Goal: Task Accomplishment & Management: Complete application form

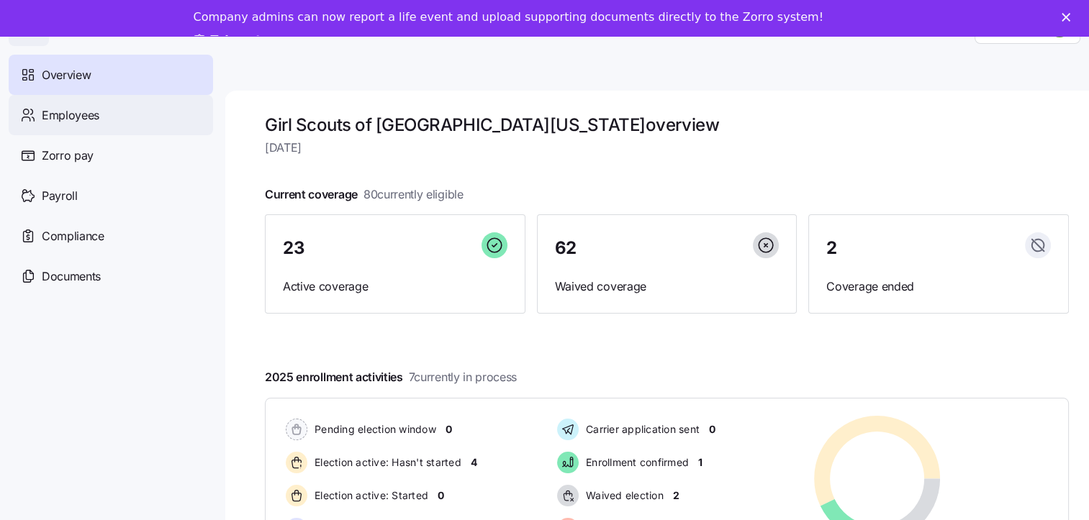
click at [93, 119] on span "Employees" at bounding box center [71, 116] width 58 height 18
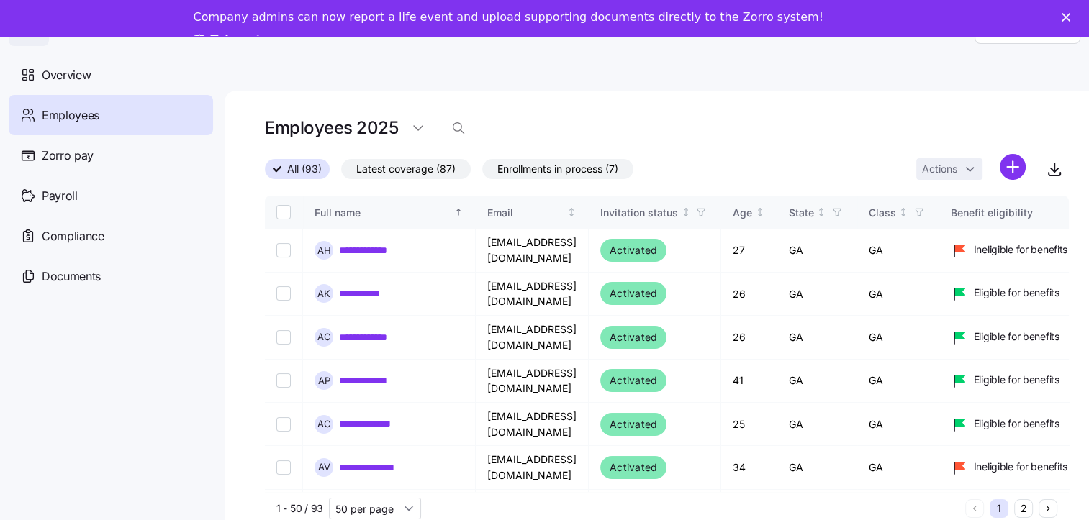
scroll to position [46, 0]
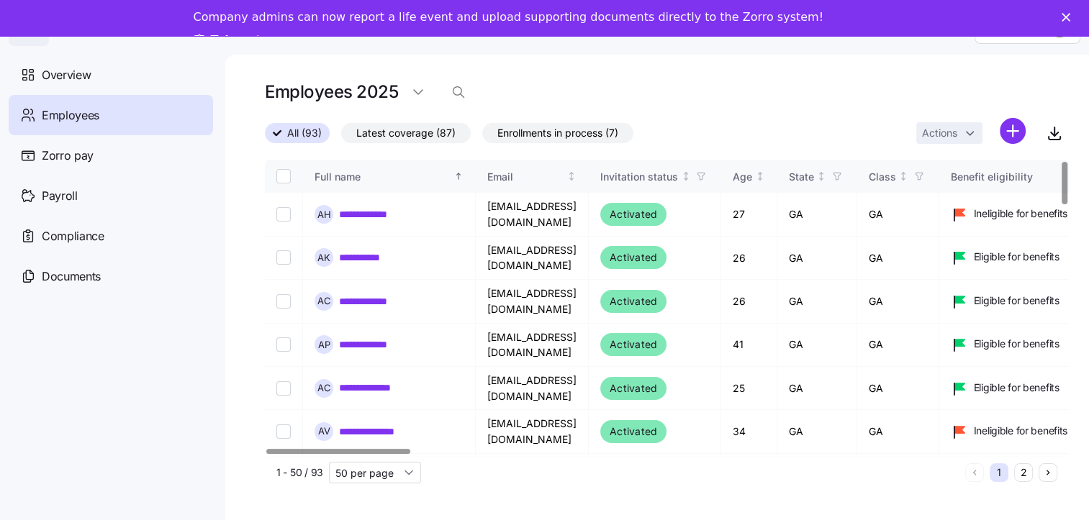
click at [669, 164] on div "**********" at bounding box center [667, 308] width 804 height 296
click at [669, 167] on div at bounding box center [1064, 184] width 5 height 43
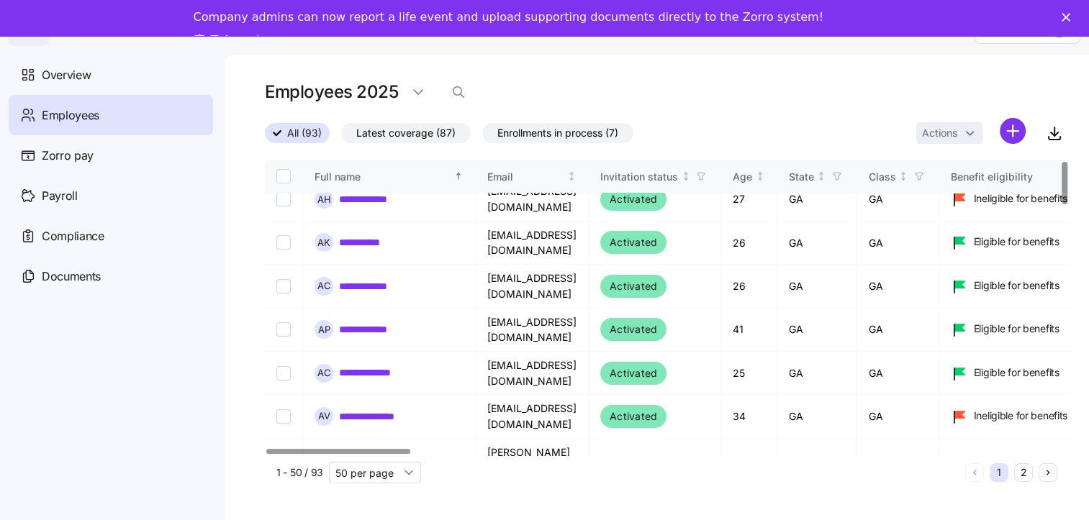
scroll to position [0, 0]
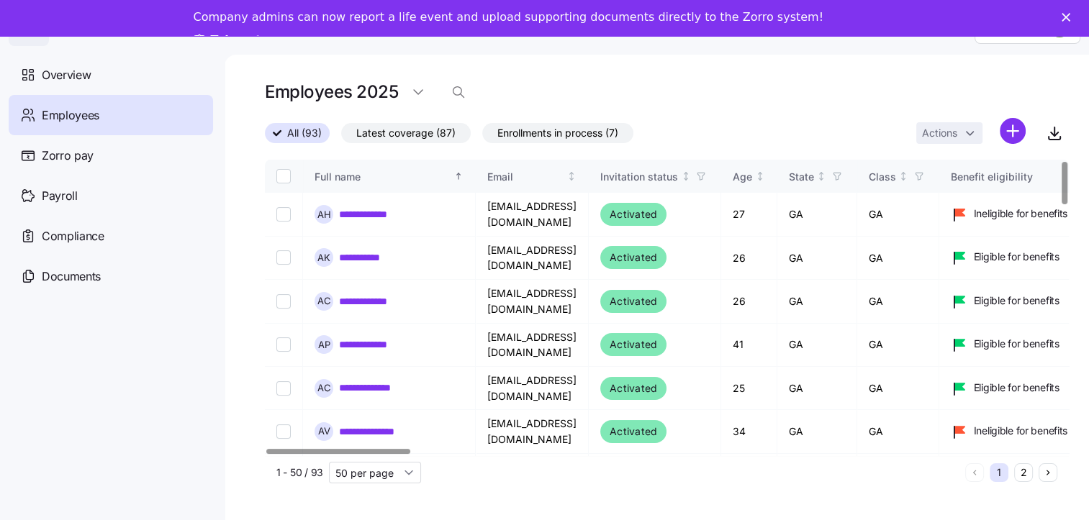
click at [669, 186] on div at bounding box center [1064, 183] width 5 height 43
click at [669, 162] on div at bounding box center [1064, 183] width 5 height 43
click at [130, 397] on nav "Overview Employees Zorro pay Payroll Compliance Documents" at bounding box center [112, 283] width 225 height 474
click at [669, 464] on button "2" at bounding box center [1023, 473] width 19 height 19
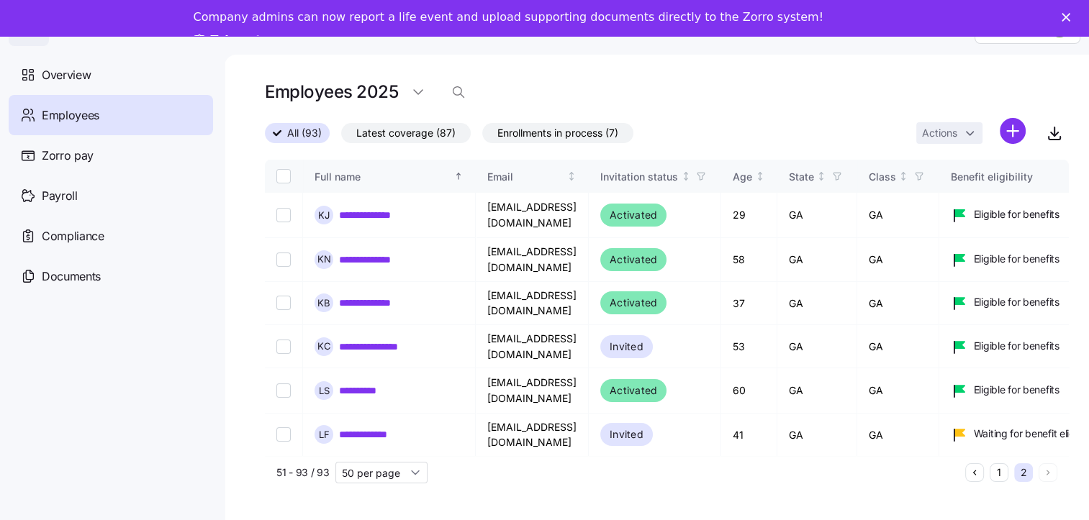
click at [669, 464] on button "2" at bounding box center [1023, 473] width 19 height 19
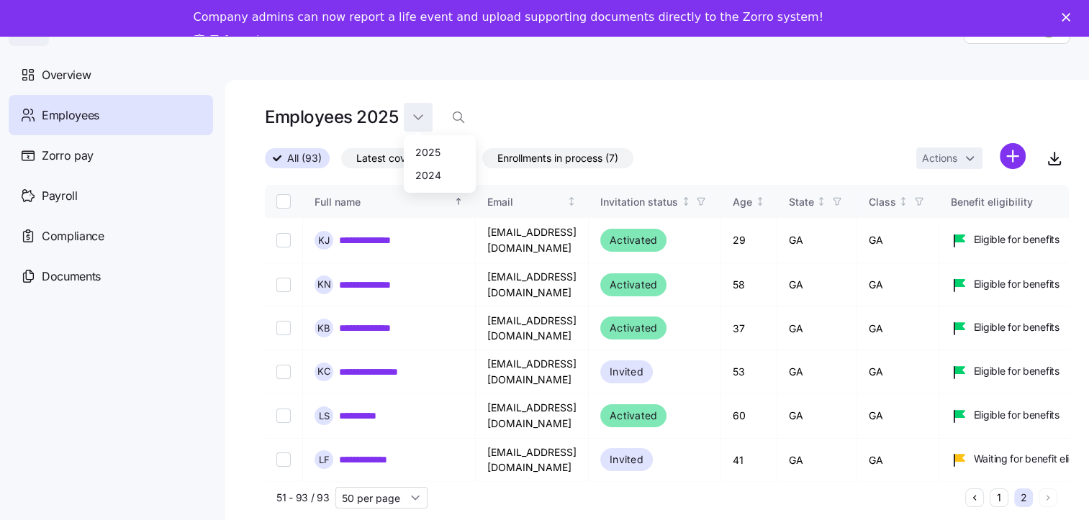
click at [415, 82] on html "**********" at bounding box center [544, 245] width 1089 height 583
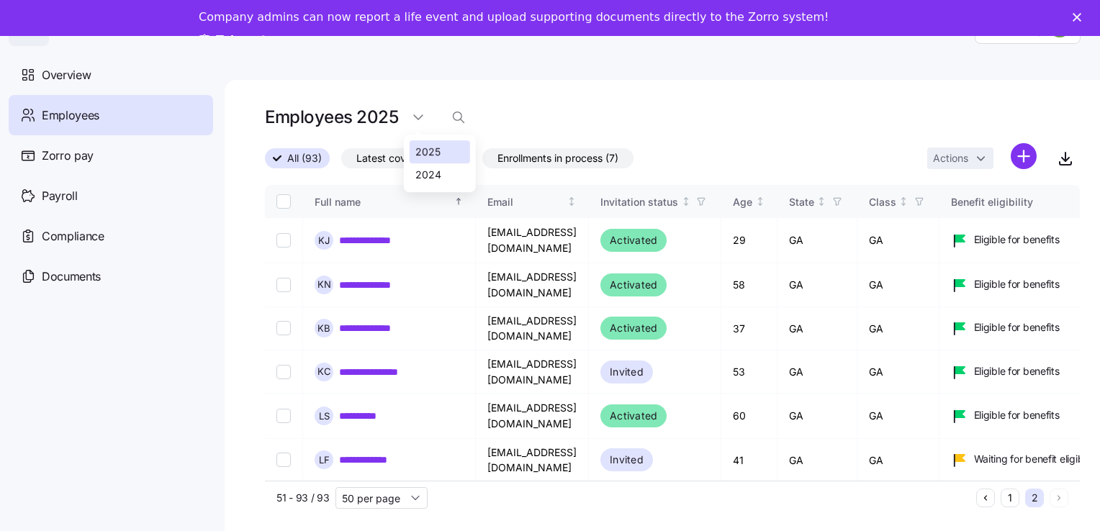
click at [426, 148] on div "2025" at bounding box center [427, 152] width 25 height 16
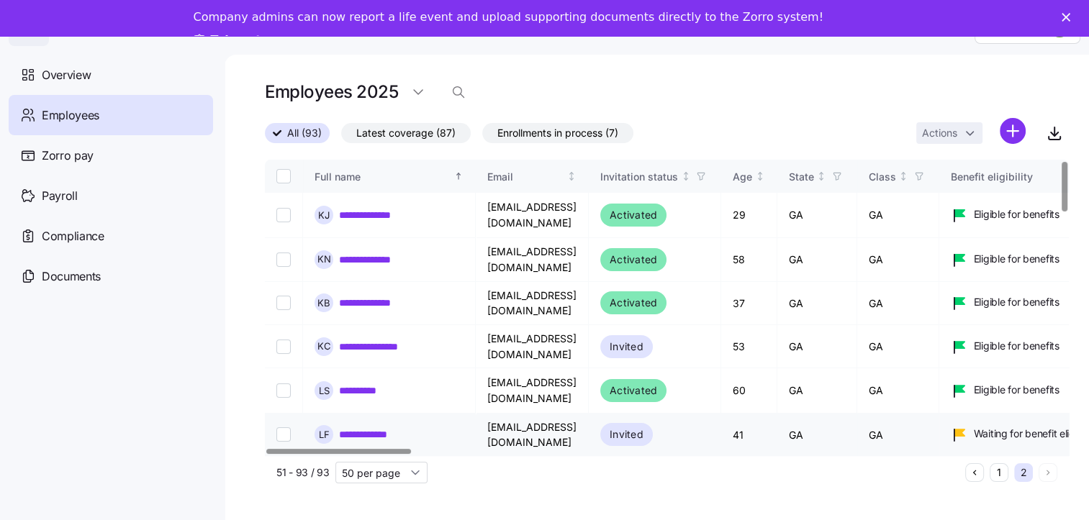
scroll to position [17, 0]
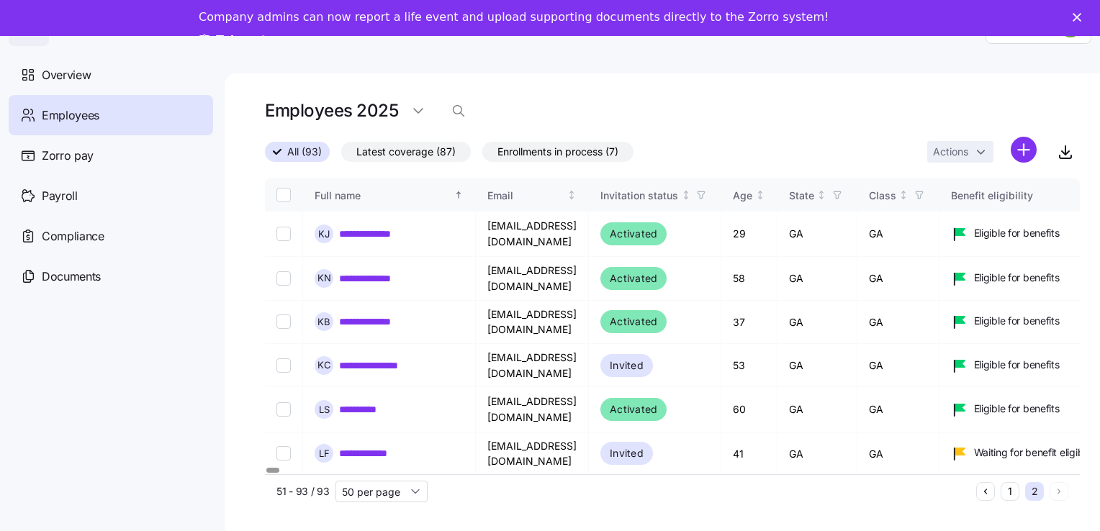
click at [669, 428] on html "**********" at bounding box center [550, 262] width 1100 height 559
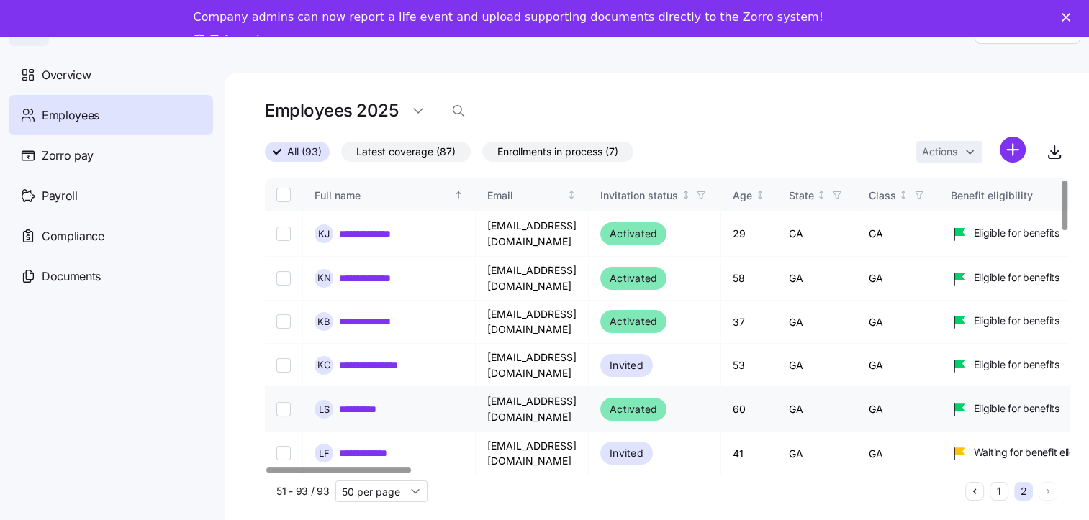
click at [377, 402] on link "**********" at bounding box center [369, 409] width 60 height 14
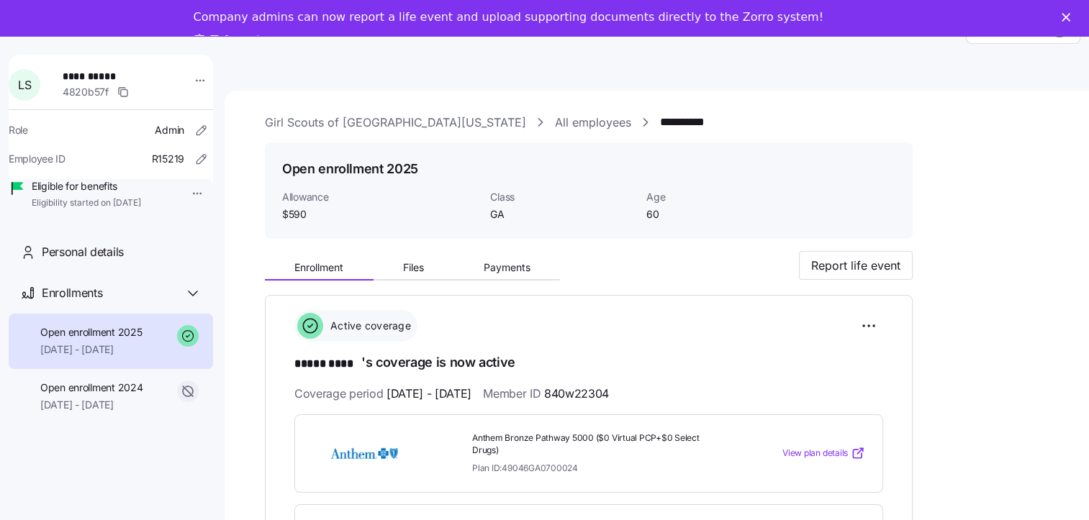
click at [377, 394] on span "Coverage period [DATE] - [DATE]" at bounding box center [382, 394] width 177 height 18
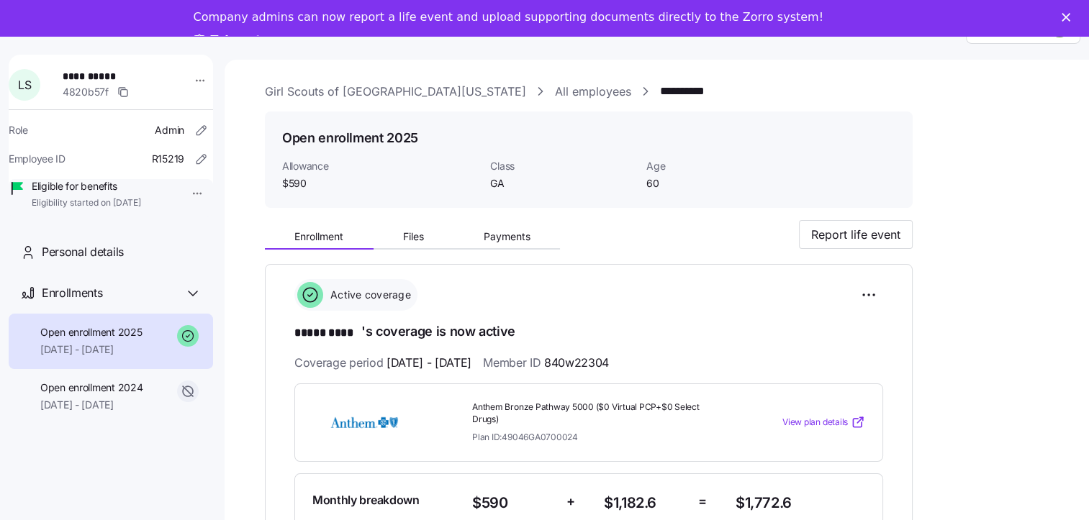
scroll to position [46, 0]
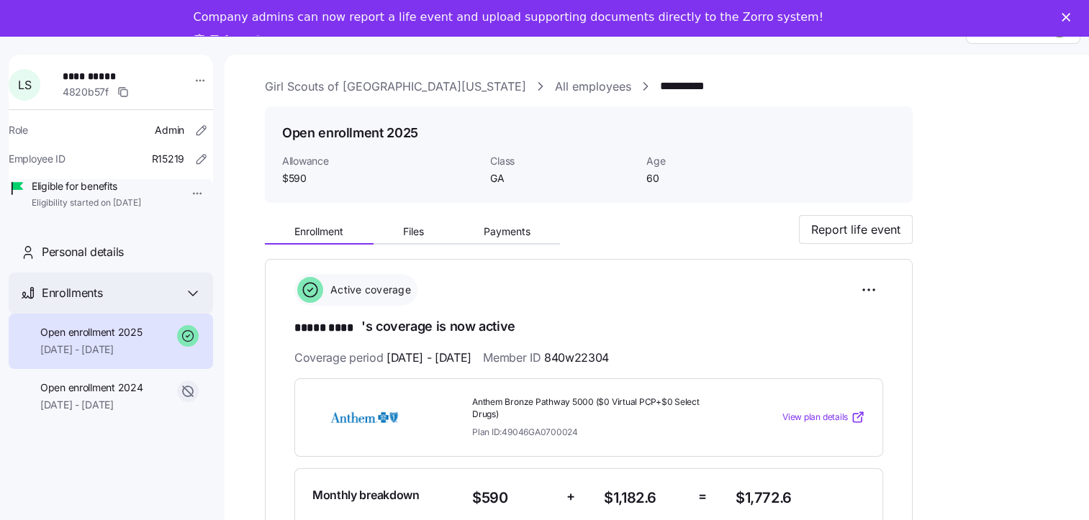
click at [195, 302] on icon at bounding box center [192, 293] width 17 height 17
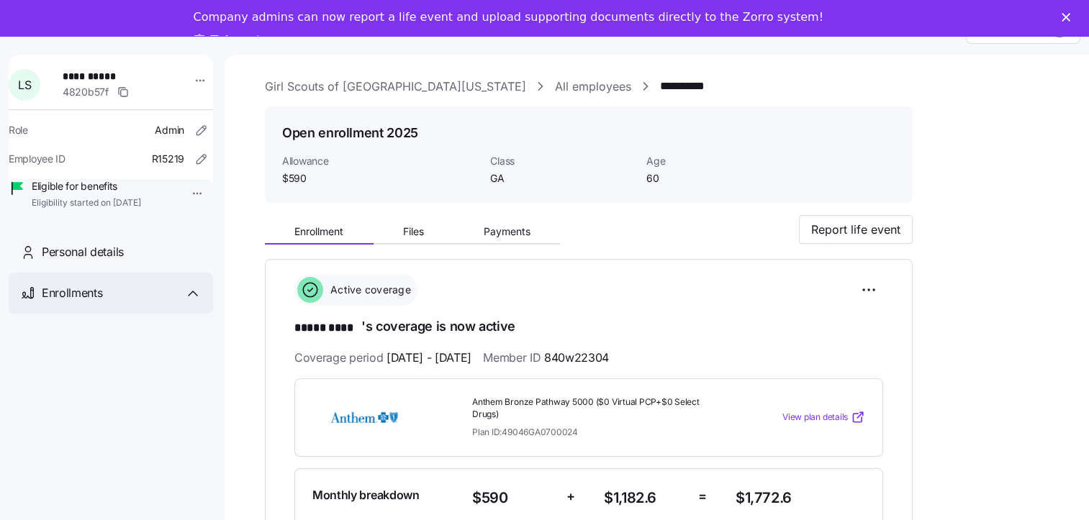
click at [195, 302] on icon at bounding box center [192, 293] width 17 height 17
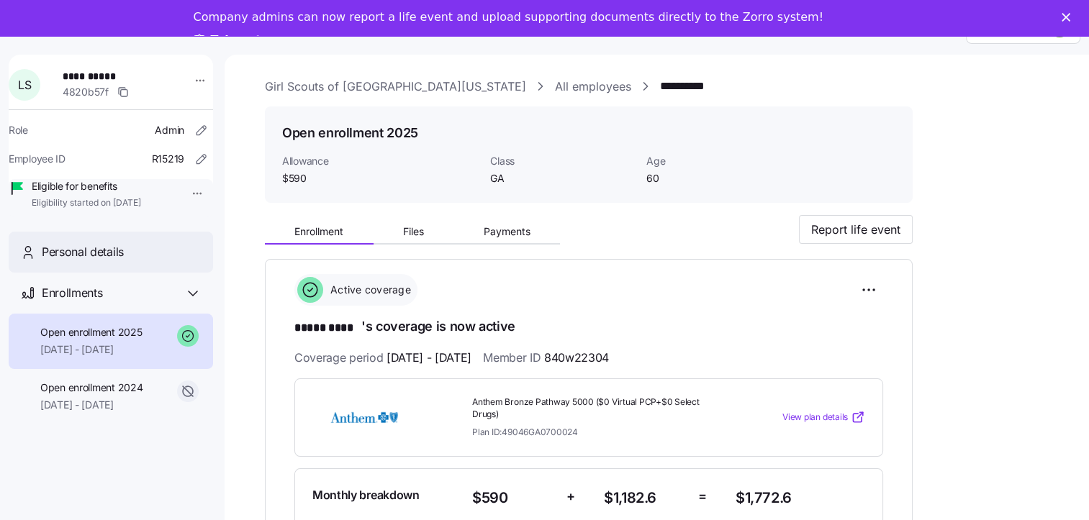
click at [114, 261] on span "Personal details" at bounding box center [83, 252] width 82 height 18
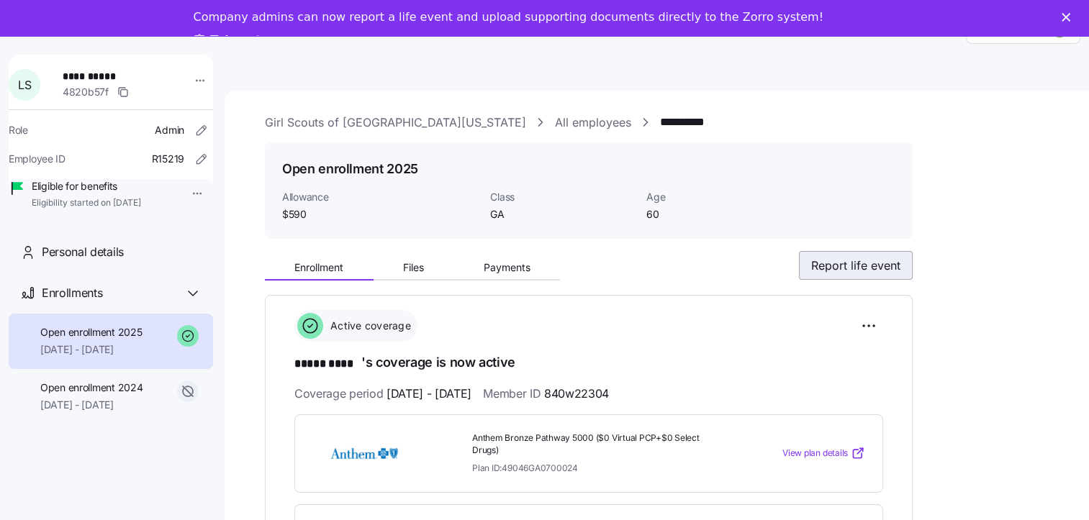
click at [669, 266] on span "Report life event" at bounding box center [855, 265] width 89 height 17
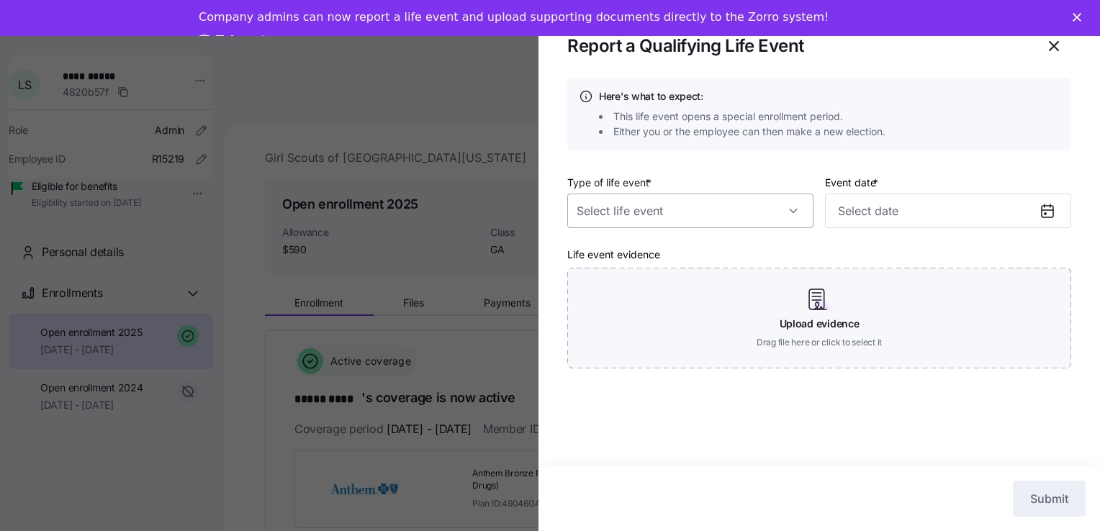
click at [669, 211] on input "Type of life event *" at bounding box center [690, 211] width 246 height 35
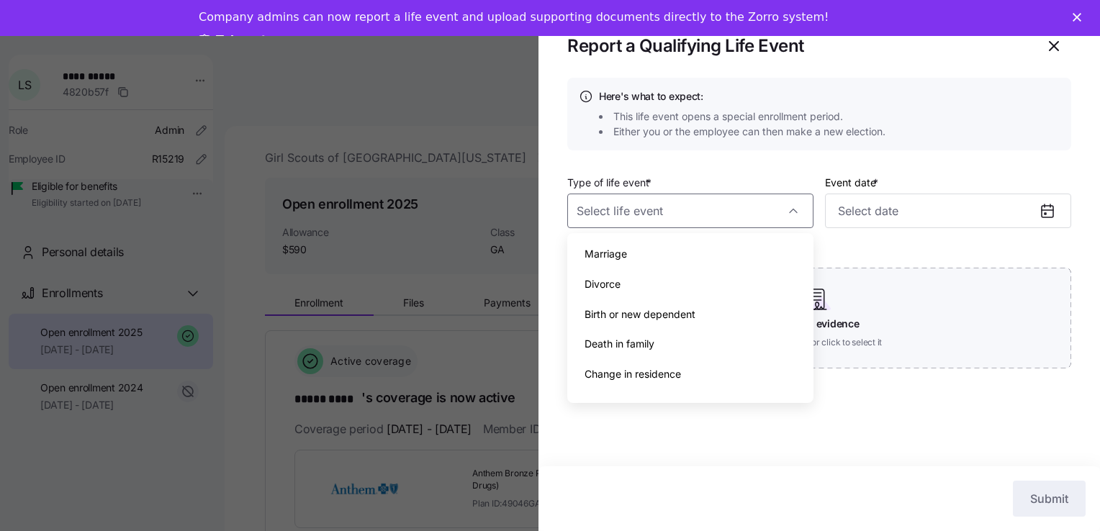
click at [643, 250] on div "Marriage" at bounding box center [690, 254] width 235 height 30
type input "Marriage"
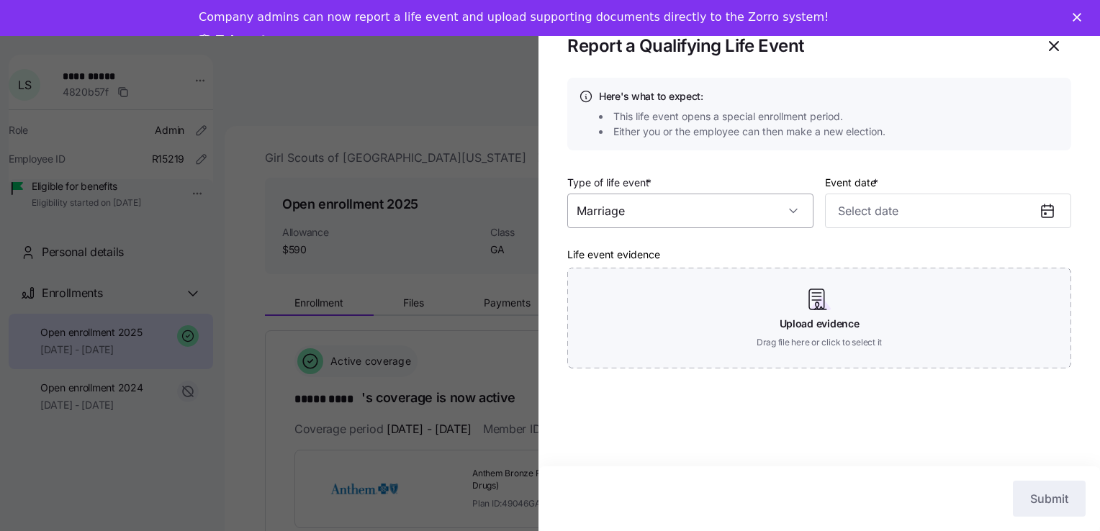
click at [669, 212] on input "Marriage" at bounding box center [690, 211] width 246 height 35
click at [669, 45] on icon "button" at bounding box center [1053, 45] width 17 height 17
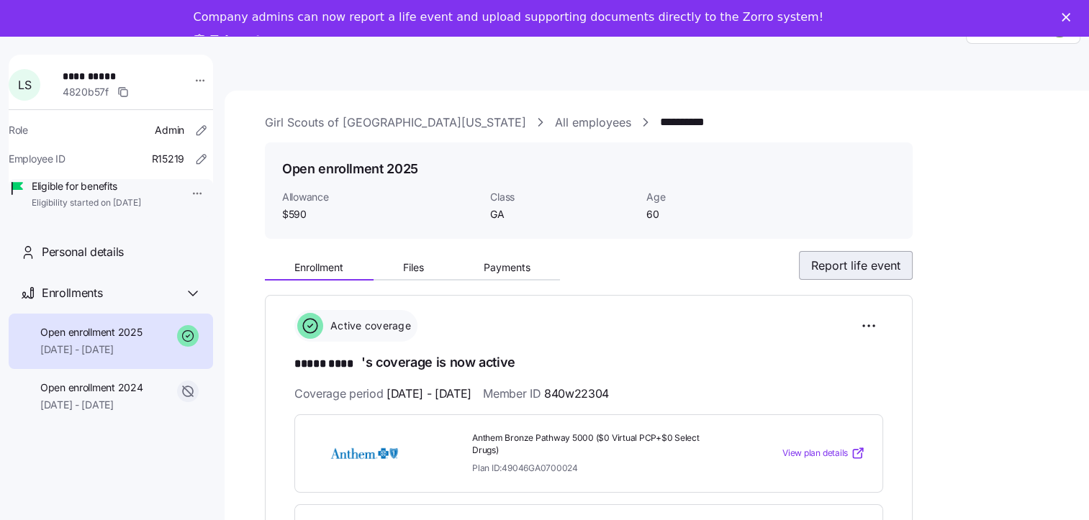
click at [669, 263] on span "Report life event" at bounding box center [855, 265] width 89 height 17
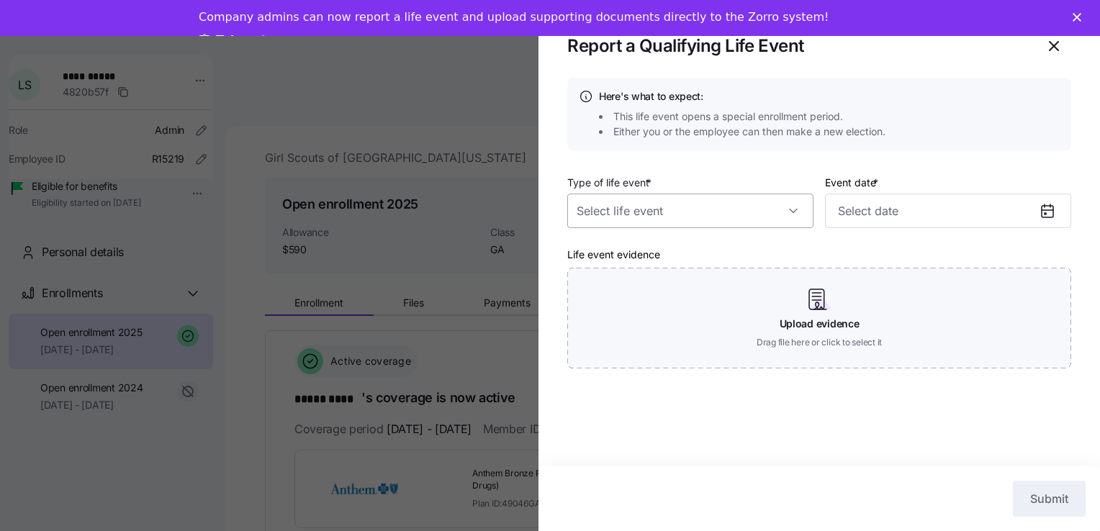
click at [669, 213] on input "Type of life event *" at bounding box center [690, 211] width 246 height 35
click at [669, 40] on icon "button" at bounding box center [1053, 45] width 17 height 17
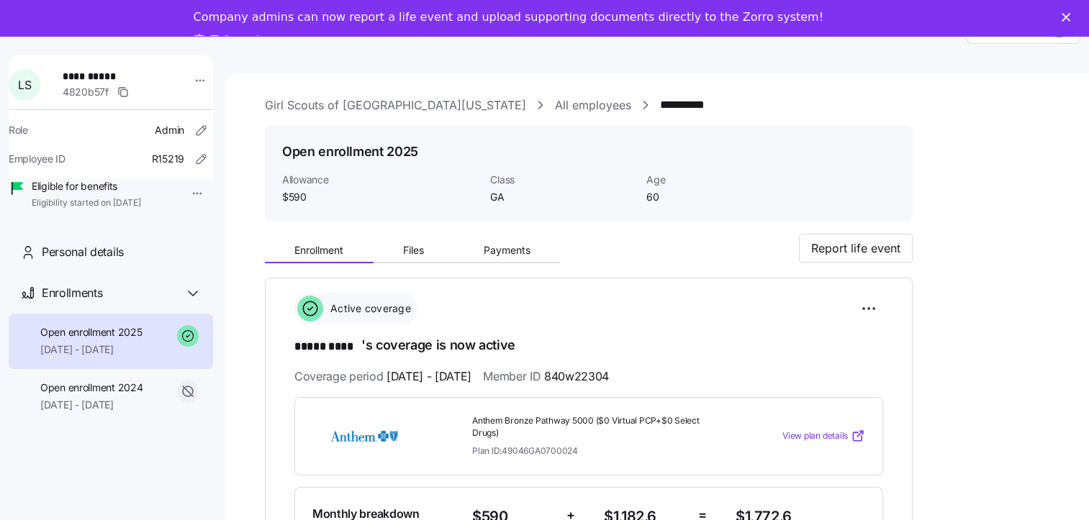
scroll to position [46, 0]
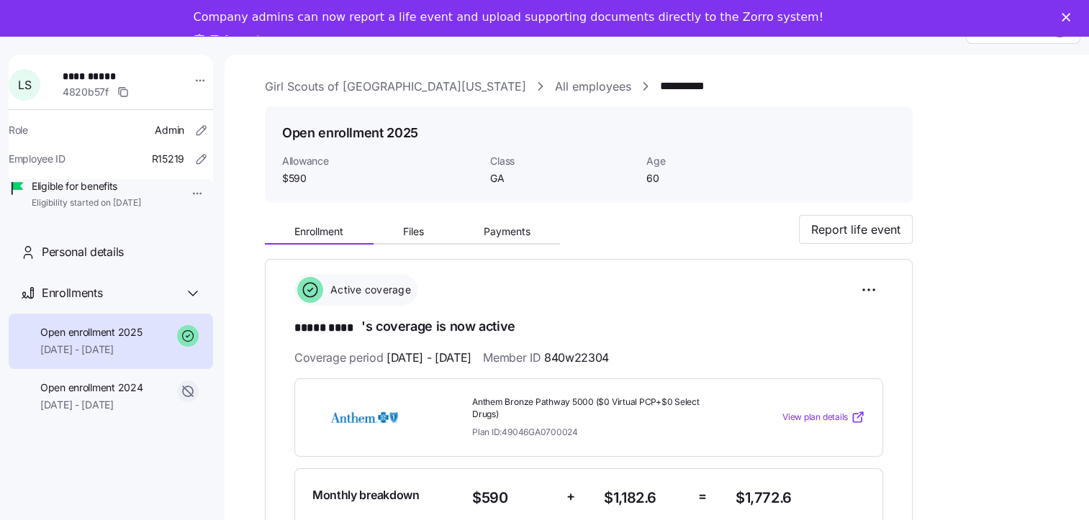
click at [532, 82] on icon at bounding box center [540, 86] width 17 height 14
click at [186, 468] on div "**********" at bounding box center [111, 289] width 204 height 469
click at [669, 127] on div "**********" at bounding box center [667, 518] width 804 height 881
